Goal: Find specific fact: Find specific fact

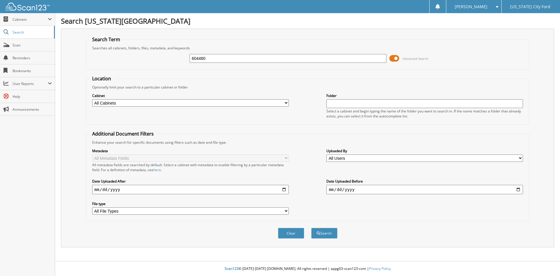
type input "604480"
click at [311, 228] on button "Search" at bounding box center [324, 233] width 26 height 11
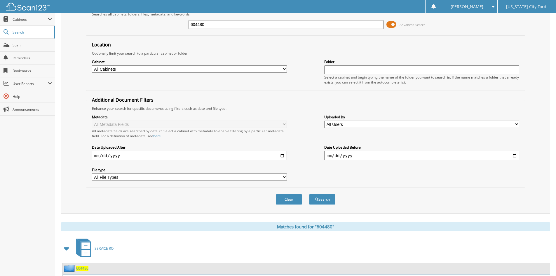
scroll to position [73, 0]
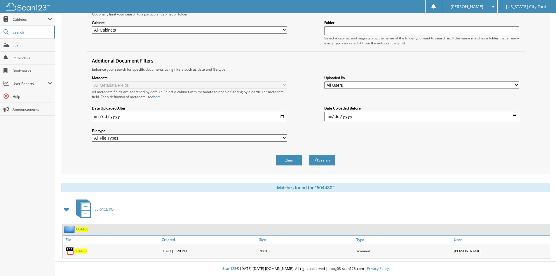
click at [78, 247] on div "604480" at bounding box center [111, 251] width 97 height 12
click at [80, 254] on div "604480" at bounding box center [111, 251] width 97 height 12
click at [81, 250] on span "604480" at bounding box center [80, 250] width 12 height 5
